Goal: Transaction & Acquisition: Purchase product/service

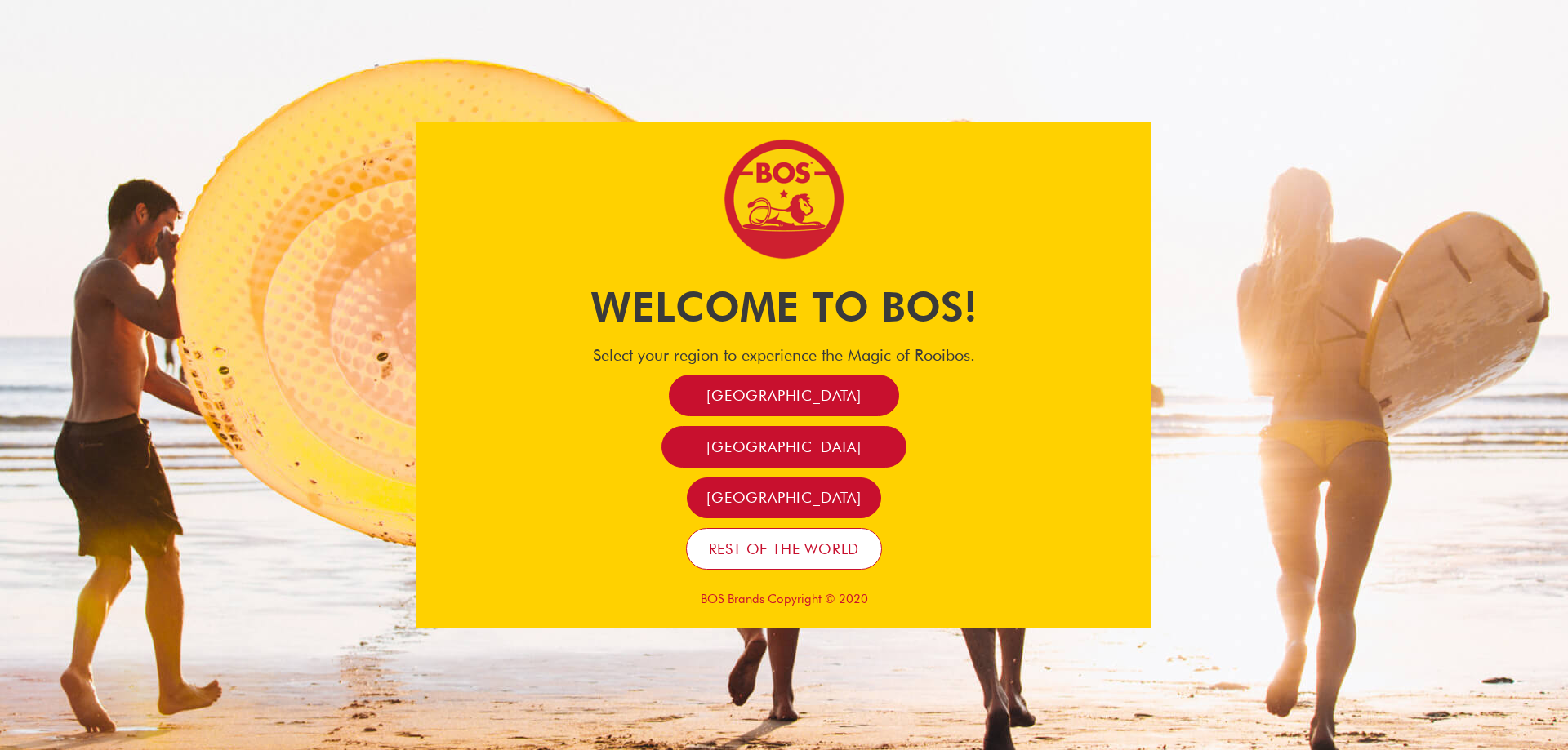
click at [813, 550] on span "Rest of the world" at bounding box center [784, 548] width 151 height 19
